Goal: Information Seeking & Learning: Learn about a topic

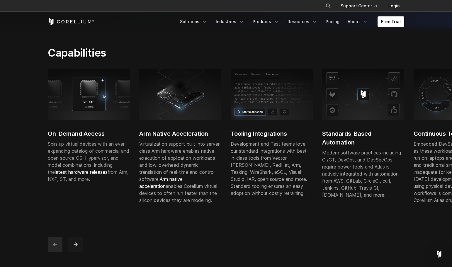
click at [76, 247] on icon "next" at bounding box center [76, 244] width 6 height 6
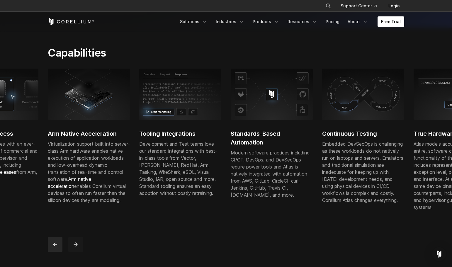
click at [76, 247] on icon "next" at bounding box center [76, 244] width 6 height 6
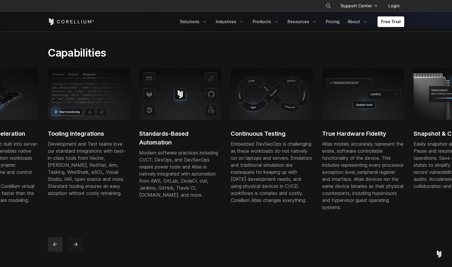
click at [77, 247] on icon "next" at bounding box center [76, 244] width 6 height 6
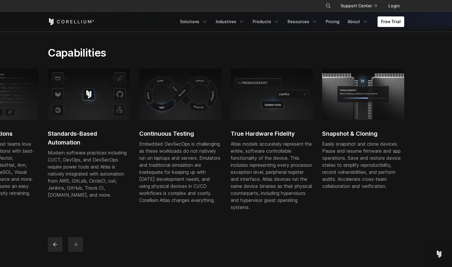
click at [77, 247] on icon "next" at bounding box center [76, 244] width 6 height 6
click at [81, 252] on button "next" at bounding box center [75, 244] width 15 height 15
click at [59, 252] on button "previous" at bounding box center [55, 244] width 15 height 15
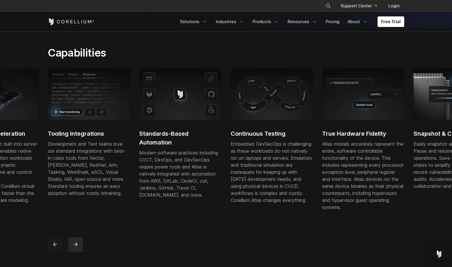
click at [59, 252] on button "previous" at bounding box center [55, 244] width 15 height 15
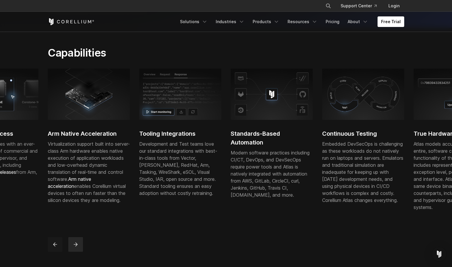
click at [59, 252] on button "previous" at bounding box center [55, 244] width 15 height 15
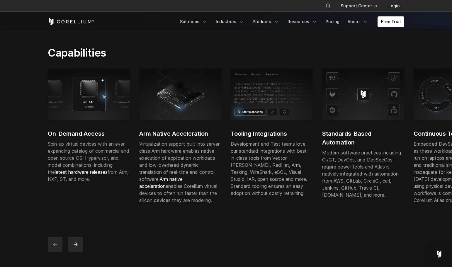
click at [59, 252] on button "previous" at bounding box center [55, 244] width 15 height 15
click at [80, 252] on button "next" at bounding box center [75, 244] width 15 height 15
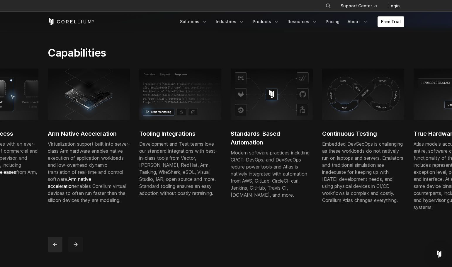
click at [80, 252] on button "next" at bounding box center [75, 244] width 15 height 15
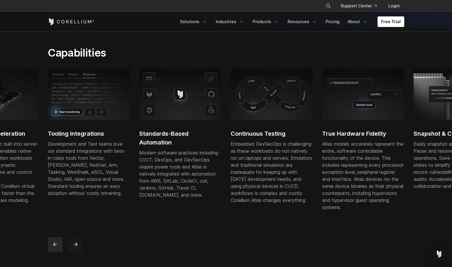
click at [80, 252] on button "next" at bounding box center [75, 244] width 15 height 15
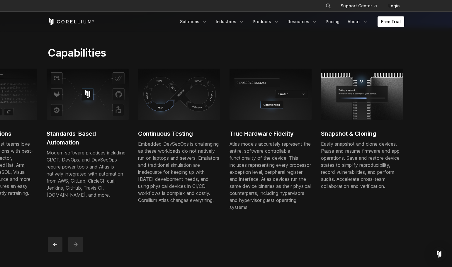
drag, startPoint x: 324, startPoint y: 151, endPoint x: 317, endPoint y: 161, distance: 12.9
click at [321, 161] on div "Easily snapshot and clone devices. Pause and resume firmware and app operations…" at bounding box center [362, 164] width 82 height 49
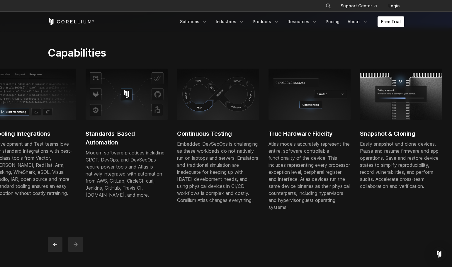
drag, startPoint x: 314, startPoint y: 216, endPoint x: 348, endPoint y: 216, distance: 34.0
click at [348, 211] on p "Atlas models accurately represent the entire, software controllable functionali…" at bounding box center [309, 175] width 82 height 70
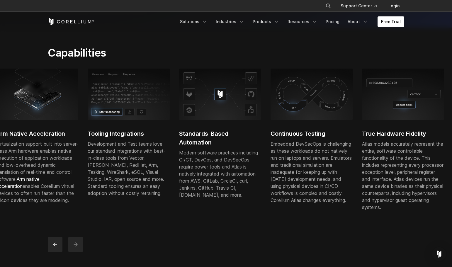
drag, startPoint x: 245, startPoint y: 197, endPoint x: 394, endPoint y: 192, distance: 149.8
click at [394, 192] on p "Atlas models accurately represent the entire, software controllable functionali…" at bounding box center [403, 175] width 82 height 70
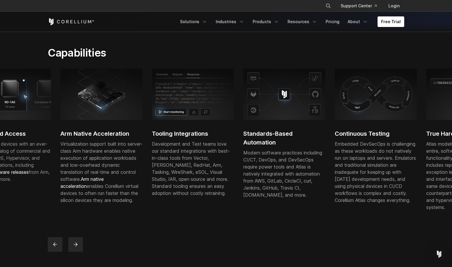
drag, startPoint x: 264, startPoint y: 204, endPoint x: 367, endPoint y: 204, distance: 102.9
click at [363, 204] on div "Embedded DevSecOps is challenging as these workloads do not natively run on lap…" at bounding box center [376, 171] width 82 height 63
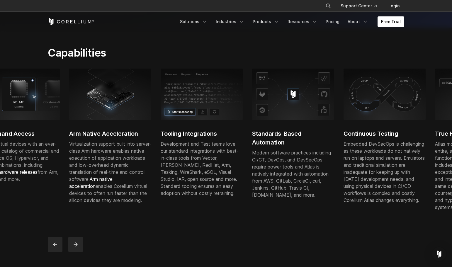
drag, startPoint x: 182, startPoint y: 184, endPoint x: 203, endPoint y: 185, distance: 21.4
click at [203, 185] on div "Development and Test teams love our standard integrations with best-in-class to…" at bounding box center [202, 168] width 82 height 56
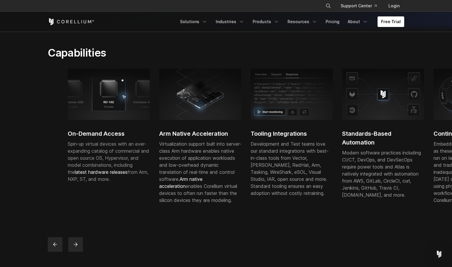
drag, startPoint x: 156, startPoint y: 187, endPoint x: 268, endPoint y: 198, distance: 111.9
click at [268, 197] on div "Development and Test teams love our standard integrations with best-in-class to…" at bounding box center [292, 168] width 82 height 56
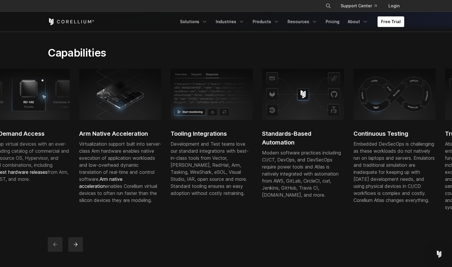
drag, startPoint x: 246, startPoint y: 192, endPoint x: 186, endPoint y: 187, distance: 60.3
click at [186, 187] on div "Development and Test teams love our standard integrations with best-in-class to…" at bounding box center [212, 168] width 82 height 56
